Goal: Transaction & Acquisition: Purchase product/service

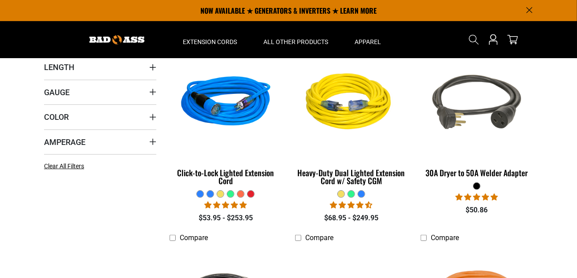
scroll to position [176, 0]
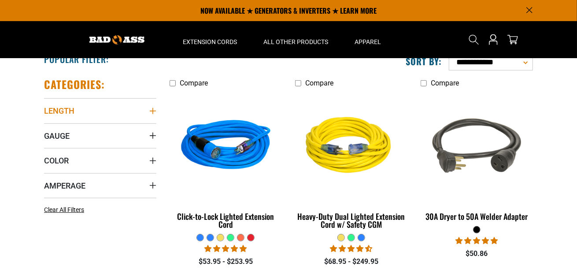
click at [151, 110] on icon "Length" at bounding box center [153, 111] width 6 height 6
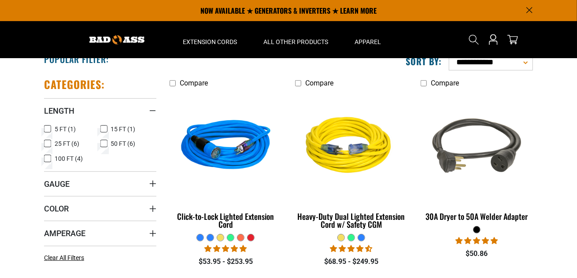
click at [104, 143] on icon at bounding box center [103, 143] width 7 height 11
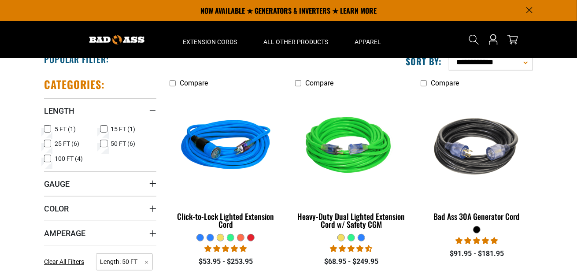
click at [152, 182] on icon "Gauge" at bounding box center [152, 183] width 7 height 7
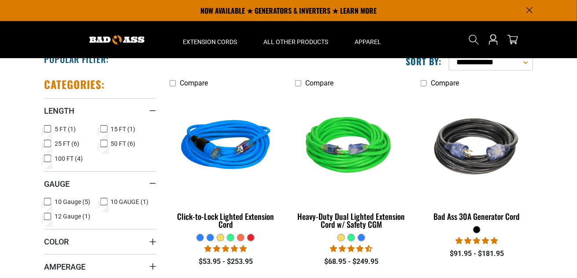
click at [48, 201] on icon at bounding box center [47, 201] width 7 height 11
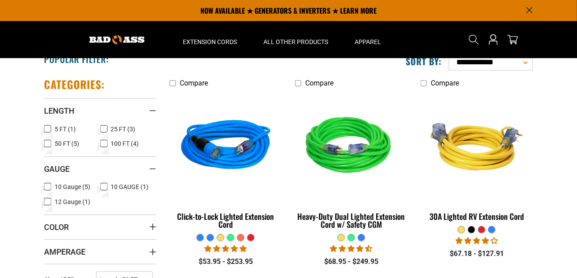
click at [103, 185] on icon at bounding box center [103, 186] width 7 height 11
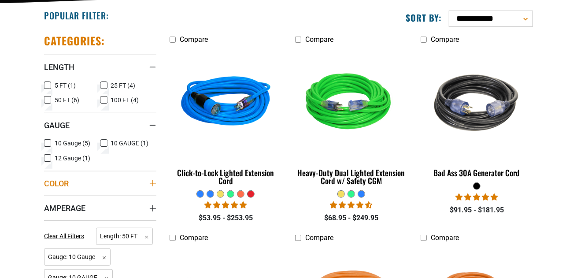
click at [153, 181] on icon "Color" at bounding box center [152, 183] width 7 height 7
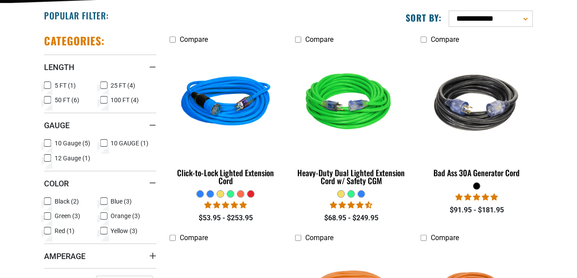
scroll to position [264, 0]
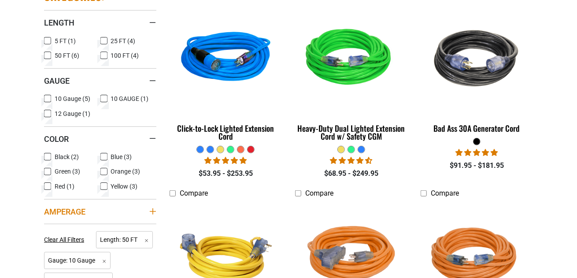
click at [153, 209] on icon "Amperage" at bounding box center [153, 211] width 6 height 6
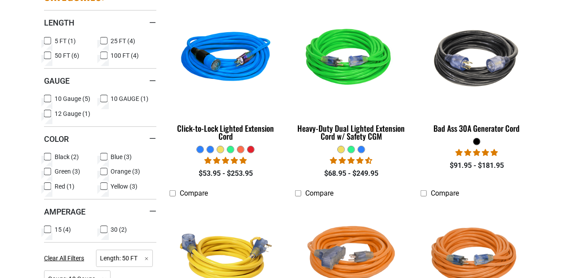
click at [46, 228] on icon at bounding box center [47, 229] width 7 height 11
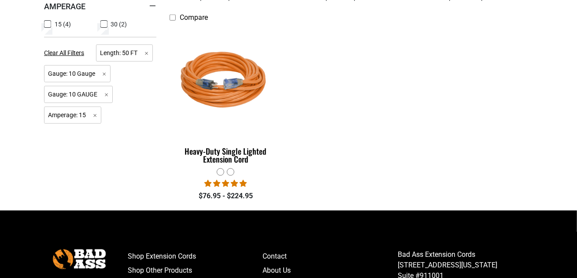
scroll to position [352, 0]
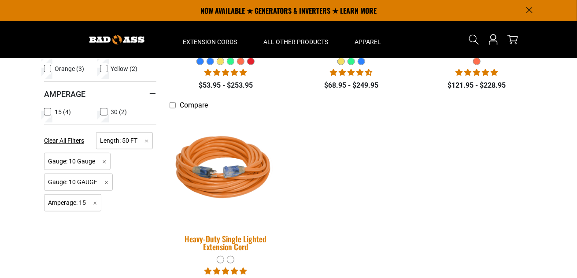
click at [221, 183] on img at bounding box center [225, 169] width 123 height 113
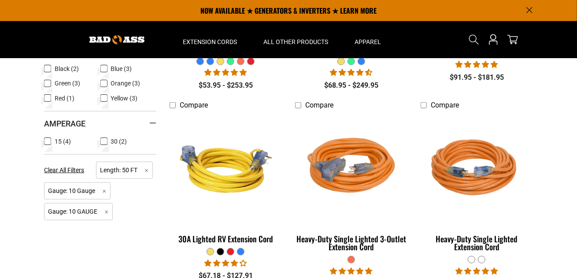
scroll to position [264, 0]
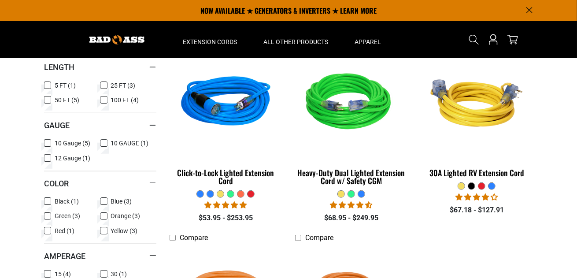
scroll to position [176, 0]
